Goal: Task Accomplishment & Management: Use online tool/utility

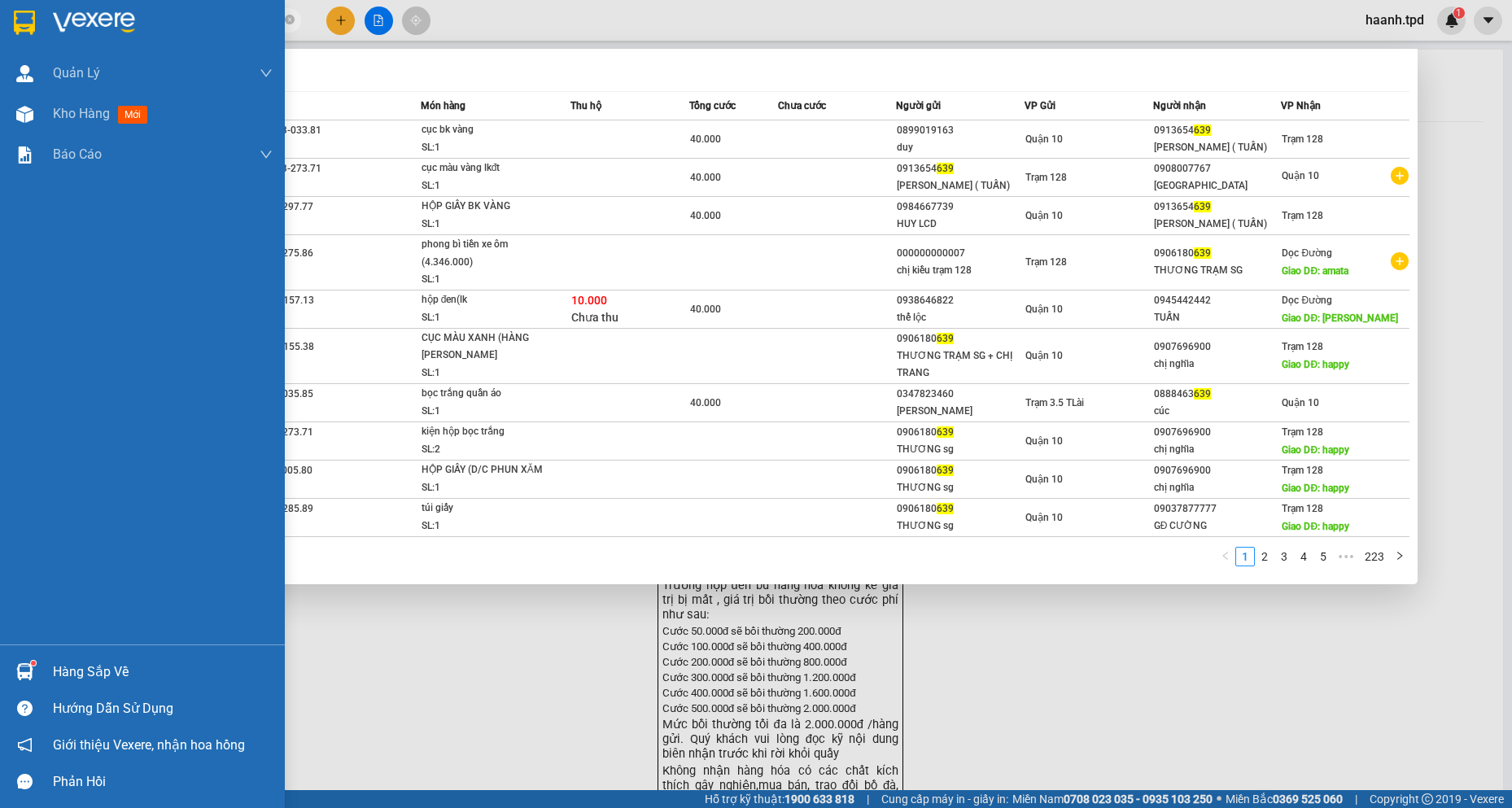
click at [15, 27] on section "Kết quả tìm kiếm ( 2228 ) Bộ lọc Mã ĐH Trạng thái Món hàng Thu hộ Tổng cước Chư…" at bounding box center [756, 404] width 1512 height 808
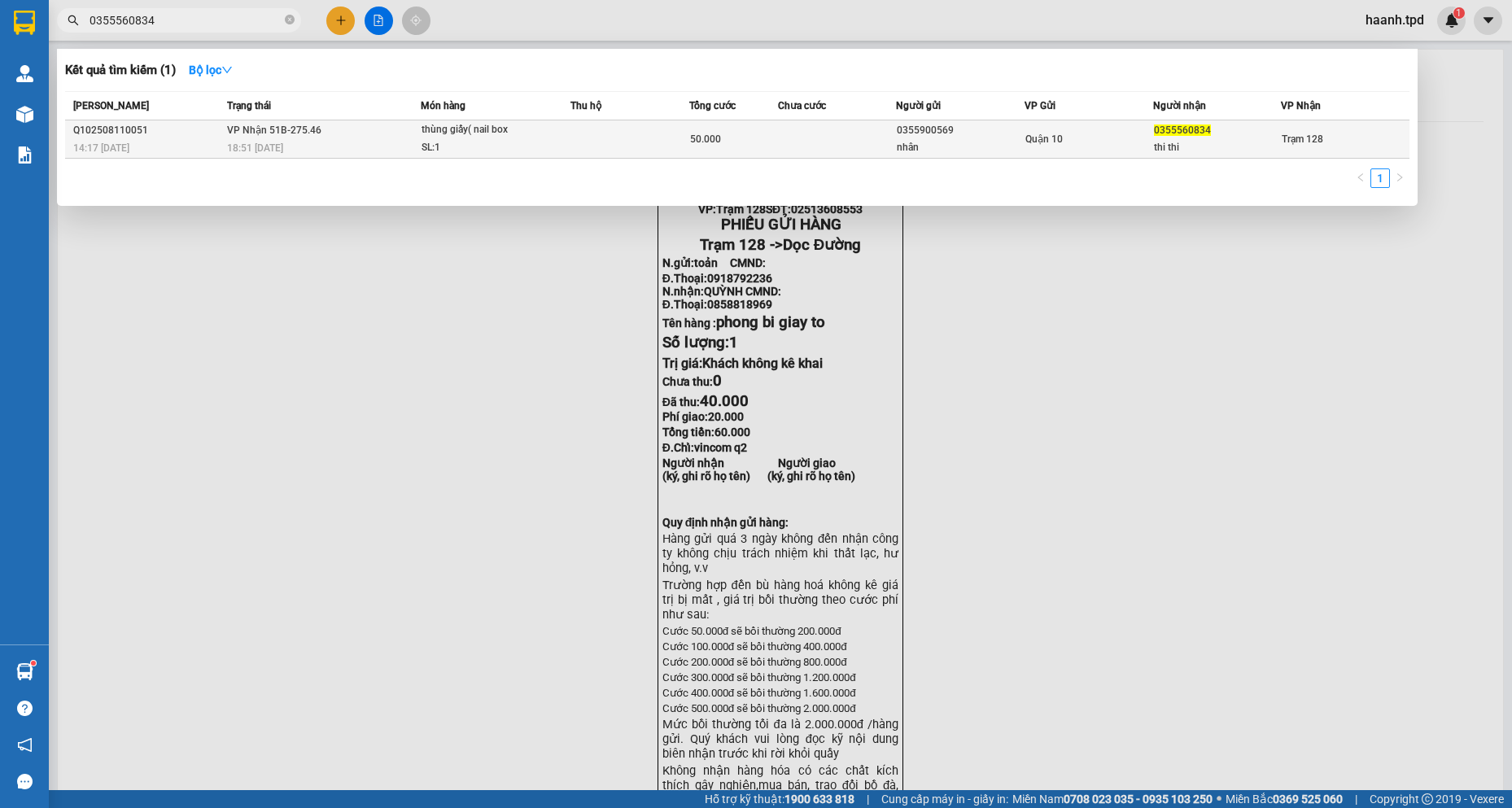
type input "0355560834"
click at [987, 137] on div "0355900569" at bounding box center [960, 130] width 127 height 17
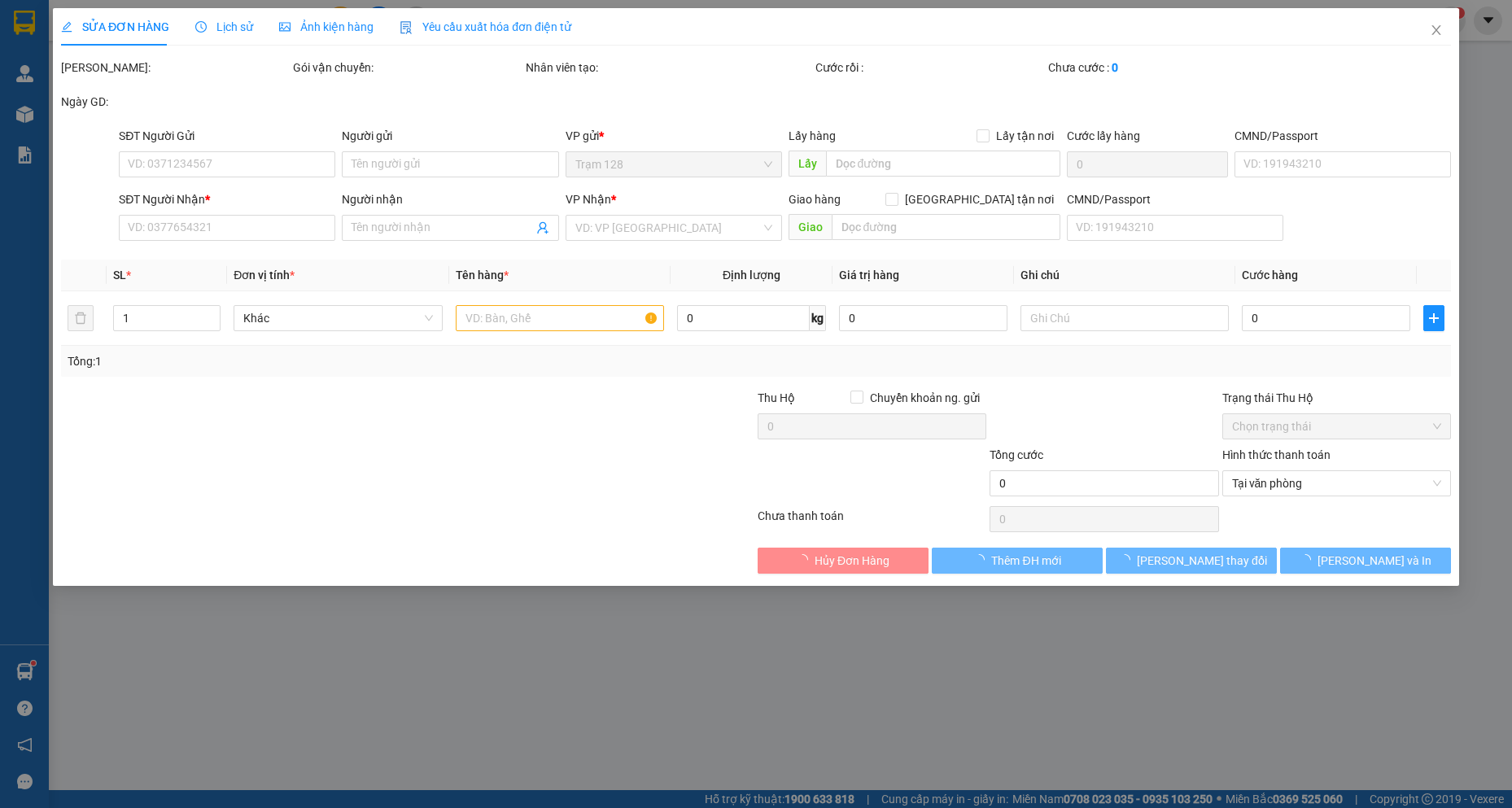
type input "0355900569"
type input "nhân"
type input "0355560834"
type input "thi thi"
type input "50.000"
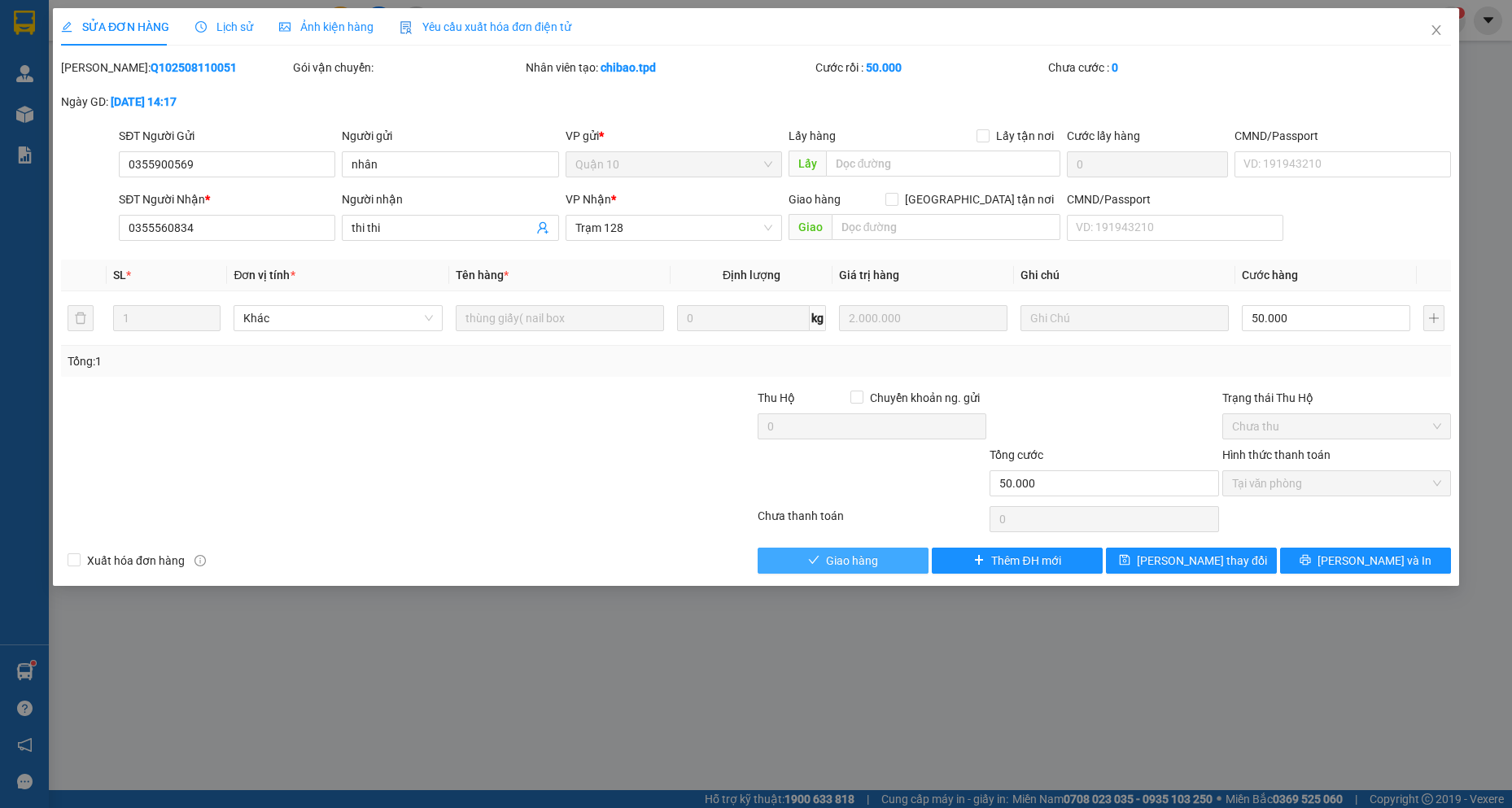
click at [836, 560] on span "Giao hàng" at bounding box center [852, 560] width 52 height 18
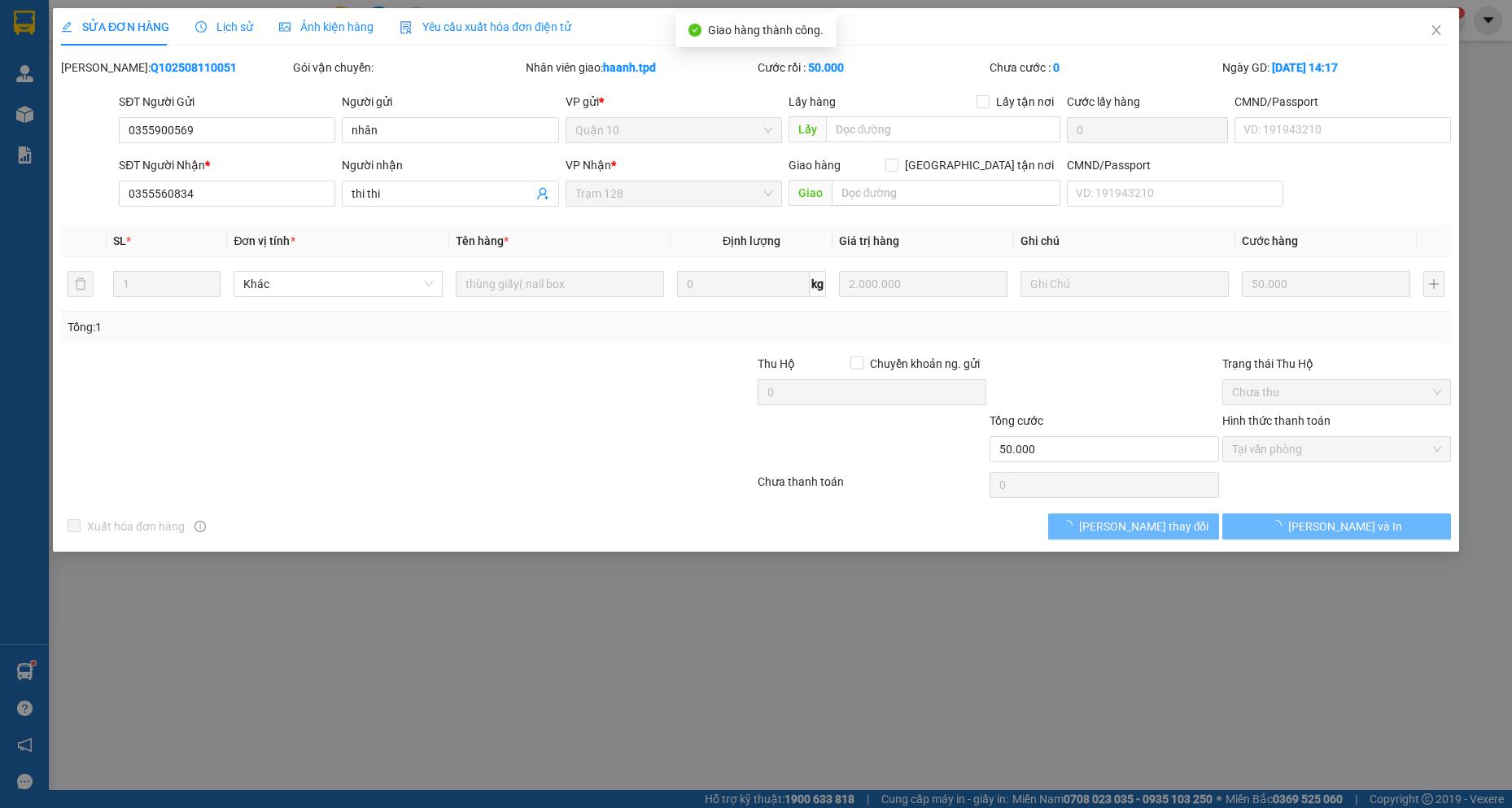
click at [1351, 551] on div "SỬA ĐƠN HÀNG Lịch sử Ảnh kiện hàng Yêu cầu xuất hóa đơn điện tử Total Paid Fee …" at bounding box center [756, 280] width 1406 height 543
click at [1330, 514] on button "[PERSON_NAME] và In" at bounding box center [1336, 526] width 229 height 26
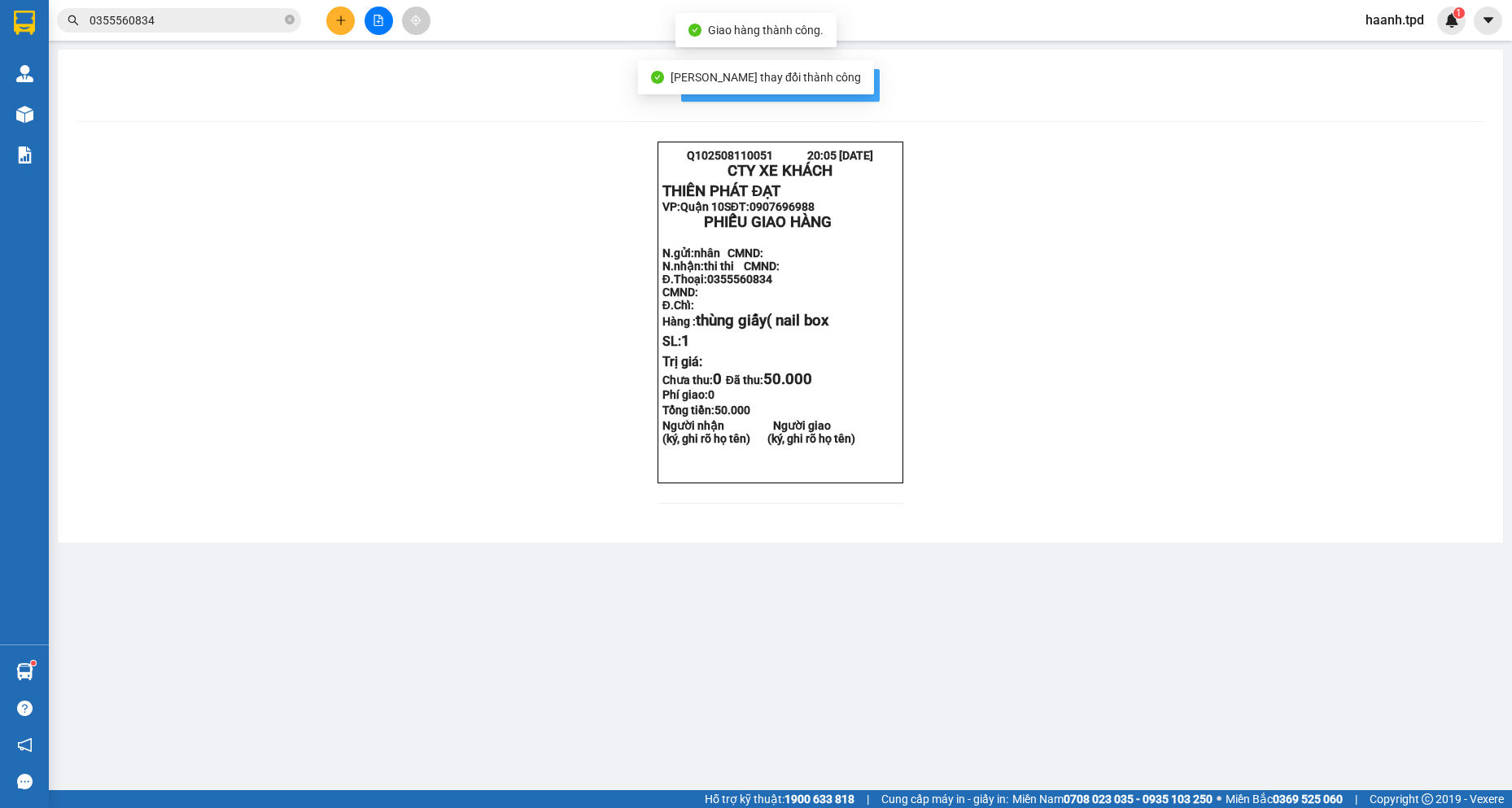
click at [853, 88] on span "In mẫu biên lai tự cấu hình" at bounding box center [790, 85] width 153 height 21
